Goal: Information Seeking & Learning: Compare options

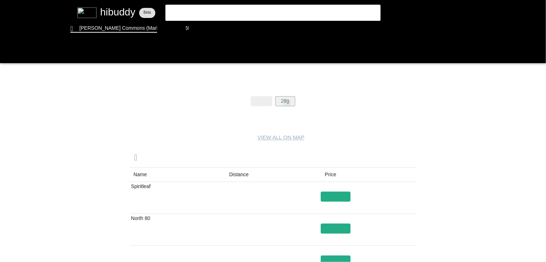
click at [287, 102] on flt-glass-pane at bounding box center [273, 131] width 546 height 262
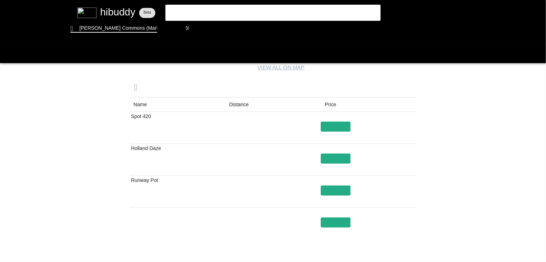
click at [234, 107] on flt-glass-pane at bounding box center [273, 131] width 546 height 262
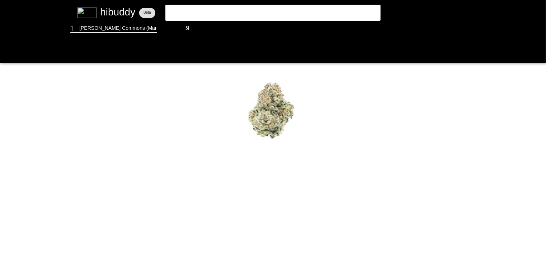
click at [261, 170] on flt-glass-pane at bounding box center [273, 131] width 546 height 262
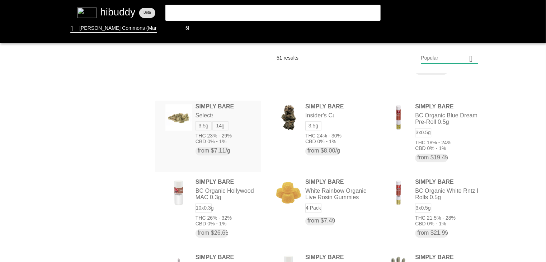
click at [217, 139] on flt-glass-pane at bounding box center [273, 131] width 546 height 262
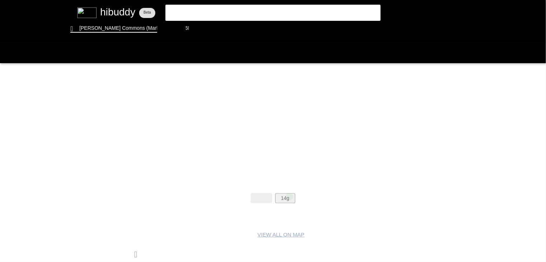
click at [289, 196] on flt-glass-pane at bounding box center [273, 131] width 546 height 262
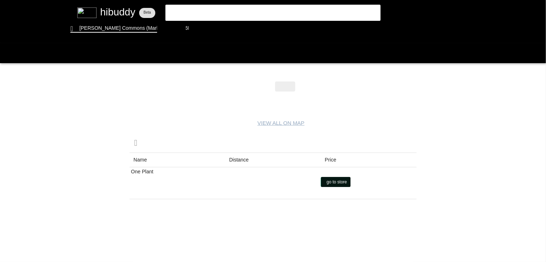
click at [337, 179] on flt-glass-pane at bounding box center [273, 131] width 546 height 262
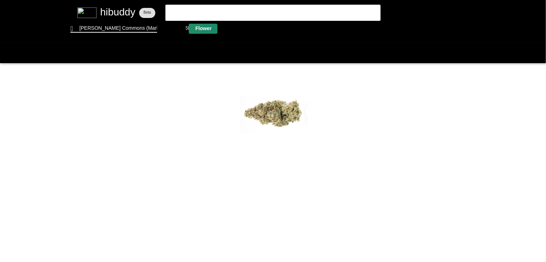
click at [191, 26] on flt-glass-pane at bounding box center [273, 131] width 546 height 262
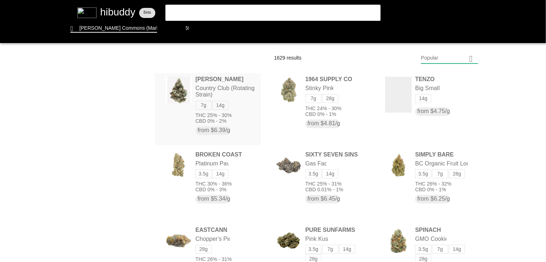
click at [210, 86] on flt-glass-pane at bounding box center [273, 131] width 546 height 262
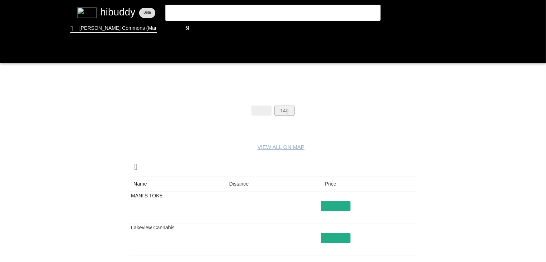
click at [289, 111] on flt-glass-pane at bounding box center [273, 131] width 546 height 262
click at [237, 184] on flt-glass-pane at bounding box center [273, 131] width 546 height 262
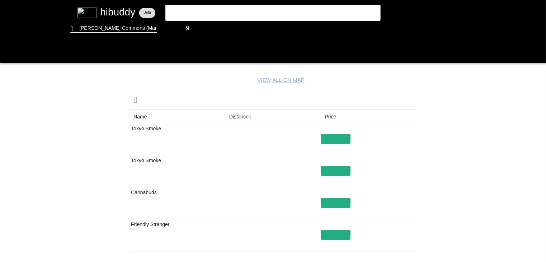
click at [196, 23] on flt-glass-pane at bounding box center [273, 131] width 546 height 262
click at [196, 25] on flt-glass-pane at bounding box center [273, 131] width 546 height 262
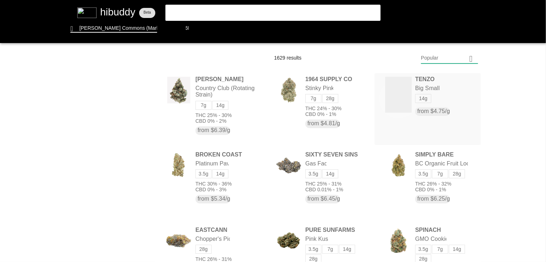
click at [398, 99] on flt-glass-pane at bounding box center [273, 131] width 546 height 262
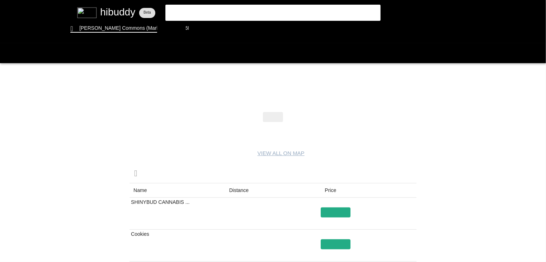
click at [233, 188] on flt-glass-pane at bounding box center [273, 131] width 546 height 262
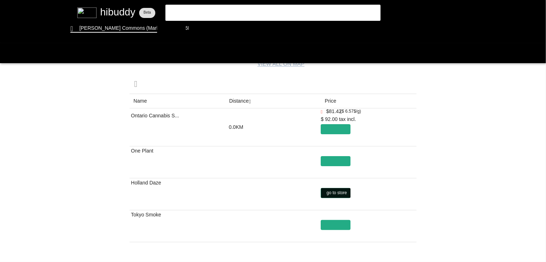
click at [333, 195] on flt-glass-pane at bounding box center [273, 131] width 546 height 262
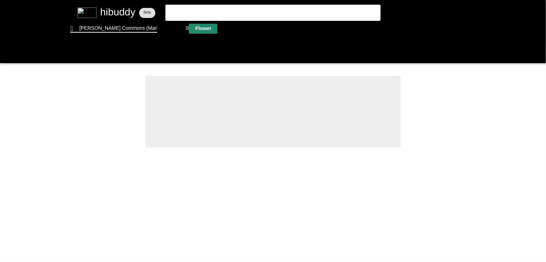
click at [194, 29] on flt-glass-pane at bounding box center [273, 131] width 546 height 262
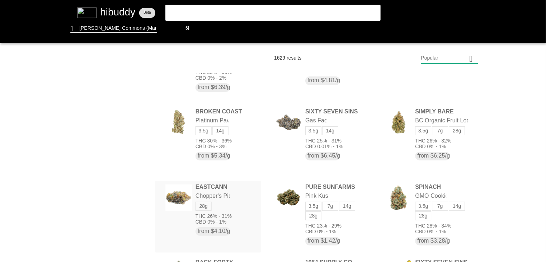
click at [207, 198] on flt-glass-pane at bounding box center [273, 131] width 546 height 262
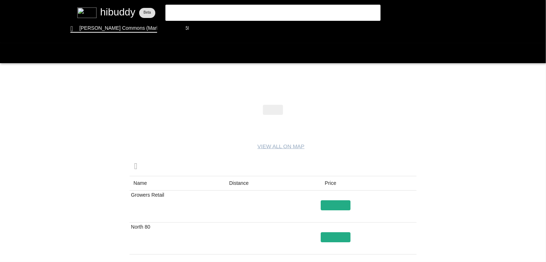
click at [248, 182] on flt-glass-pane at bounding box center [273, 131] width 546 height 262
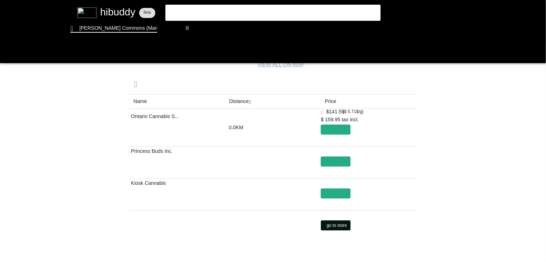
click at [334, 226] on flt-glass-pane at bounding box center [273, 131] width 546 height 262
click at [335, 193] on flt-glass-pane at bounding box center [273, 131] width 546 height 262
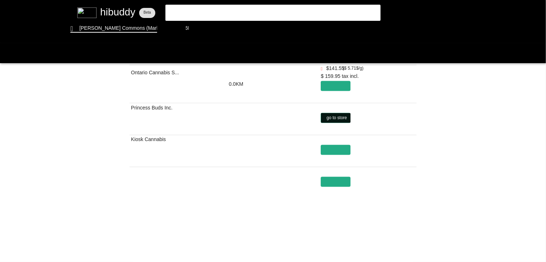
click at [339, 115] on flt-glass-pane at bounding box center [273, 131] width 546 height 262
click at [404, 228] on flt-glass-pane at bounding box center [273, 131] width 546 height 262
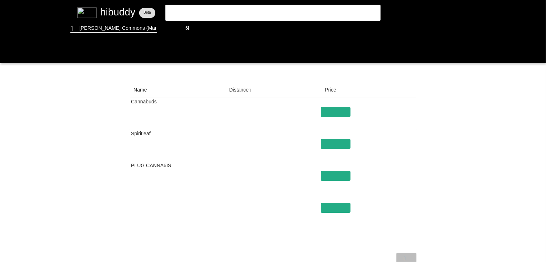
click at [402, 254] on flt-glass-pane at bounding box center [273, 131] width 546 height 262
click at [342, 207] on flt-glass-pane at bounding box center [273, 131] width 546 height 262
click at [204, 29] on flt-glass-pane at bounding box center [273, 131] width 546 height 262
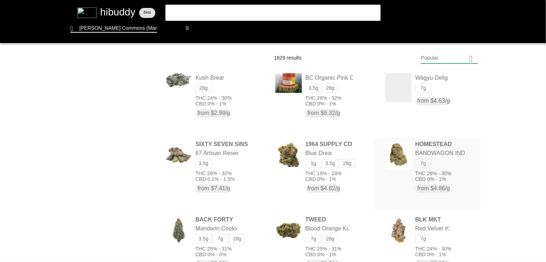
click at [413, 150] on flt-glass-pane at bounding box center [273, 131] width 546 height 262
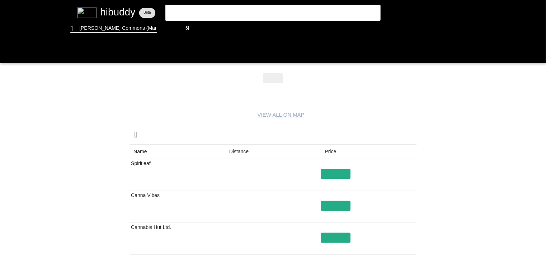
click at [234, 150] on flt-glass-pane at bounding box center [273, 131] width 546 height 262
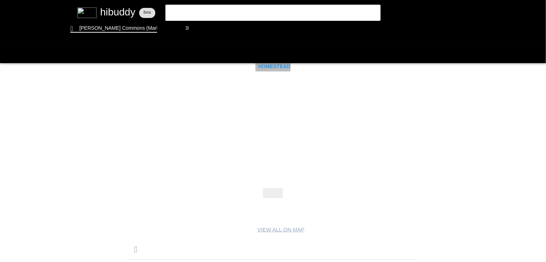
click at [277, 69] on flt-glass-pane at bounding box center [273, 131] width 546 height 262
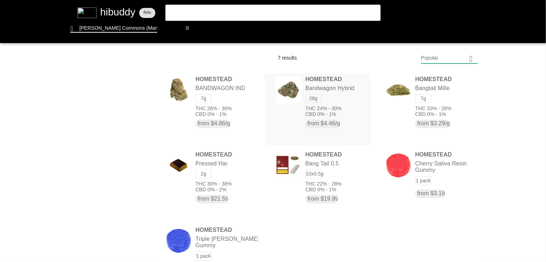
click at [309, 97] on flt-glass-pane at bounding box center [273, 131] width 546 height 262
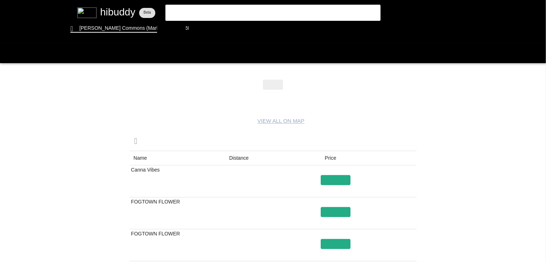
click at [240, 160] on flt-glass-pane at bounding box center [273, 131] width 546 height 262
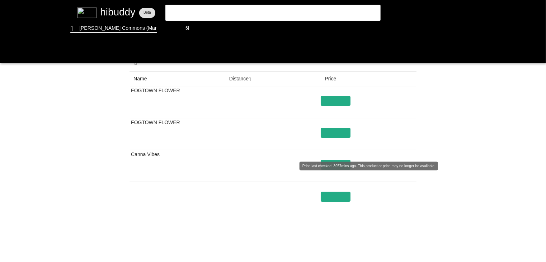
click at [324, 167] on flt-glass-pane at bounding box center [273, 131] width 546 height 262
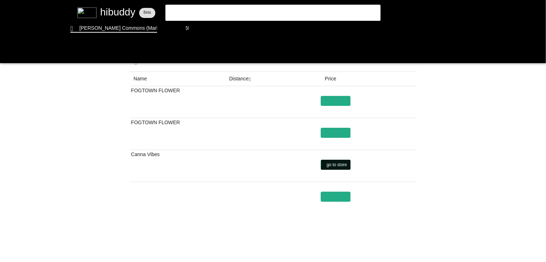
click at [338, 163] on flt-glass-pane at bounding box center [273, 131] width 546 height 262
click at [204, 26] on flt-glass-pane at bounding box center [273, 131] width 546 height 262
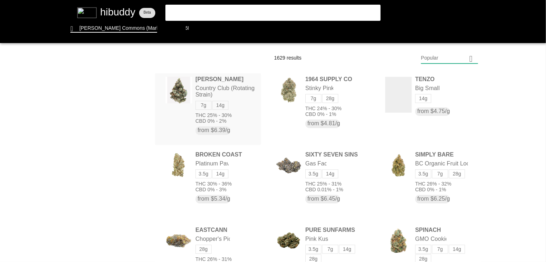
click at [218, 84] on flt-glass-pane at bounding box center [273, 131] width 546 height 262
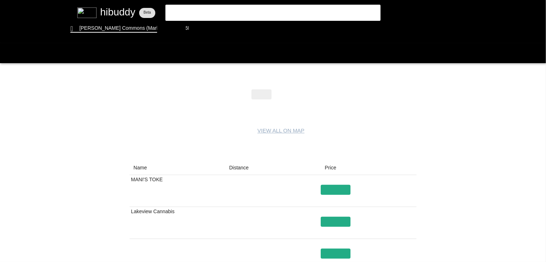
click at [233, 169] on flt-glass-pane at bounding box center [273, 131] width 546 height 262
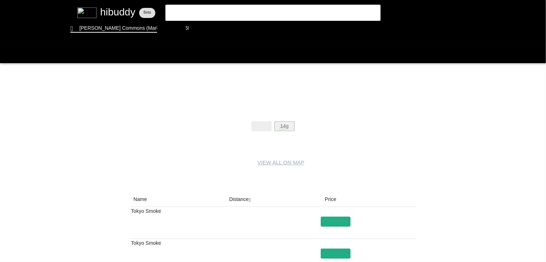
click at [282, 129] on flt-glass-pane at bounding box center [273, 131] width 546 height 262
click at [245, 197] on flt-glass-pane at bounding box center [273, 131] width 546 height 262
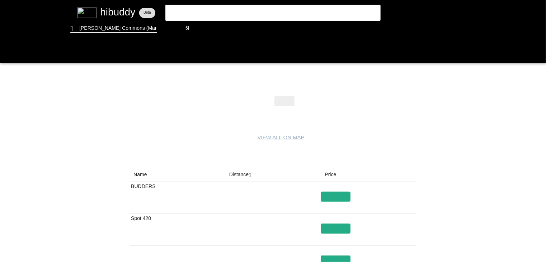
click at [250, 172] on flt-glass-pane at bounding box center [273, 131] width 546 height 262
